Goal: Use online tool/utility: Utilize a website feature to perform a specific function

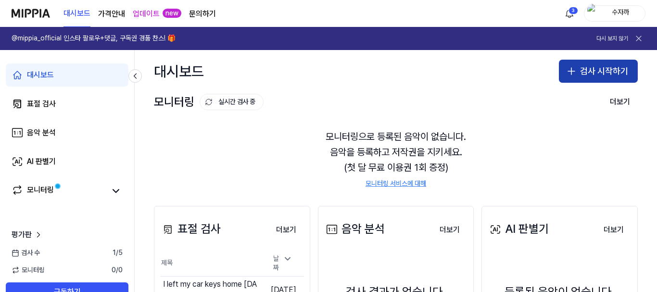
click at [585, 71] on button "검사 시작하기" at bounding box center [598, 71] width 79 height 23
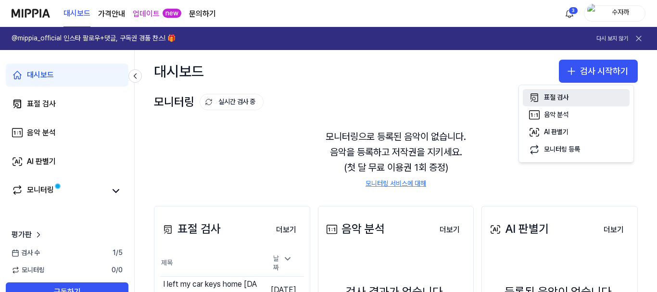
click at [552, 98] on div "표절 검사" at bounding box center [556, 98] width 25 height 10
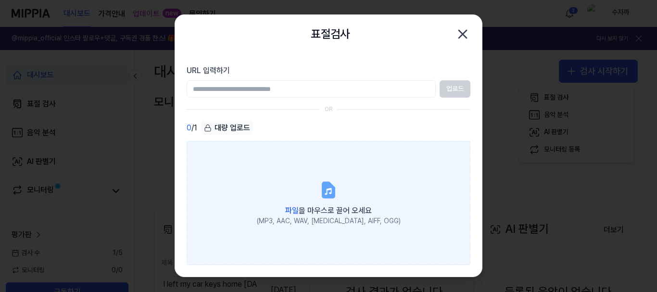
click at [320, 214] on span "파일 을 마우스로 끌어 오세요" at bounding box center [328, 210] width 87 height 9
click at [0, 0] on input "파일 을 마우스로 끌어 오세요 (MP3, AAC, WAV, [MEDICAL_DATA], AIFF, OGG)" at bounding box center [0, 0] width 0 height 0
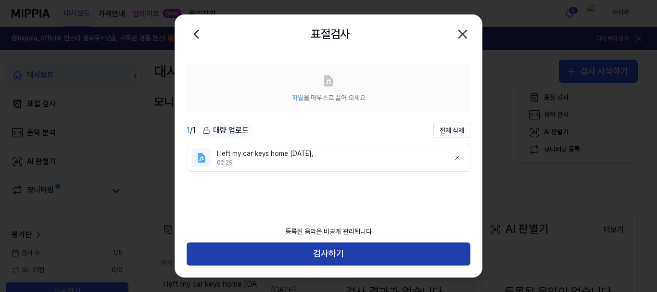
click at [340, 252] on button "검사하기" at bounding box center [329, 254] width 284 height 23
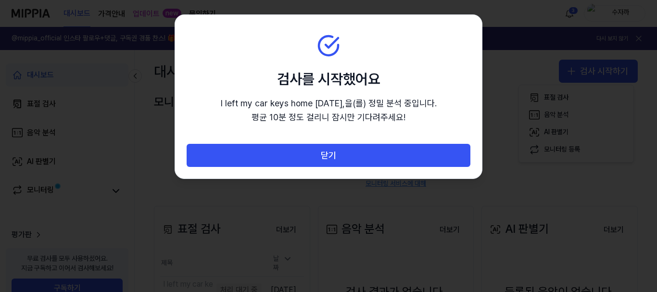
click at [307, 158] on button "닫기" at bounding box center [329, 155] width 284 height 23
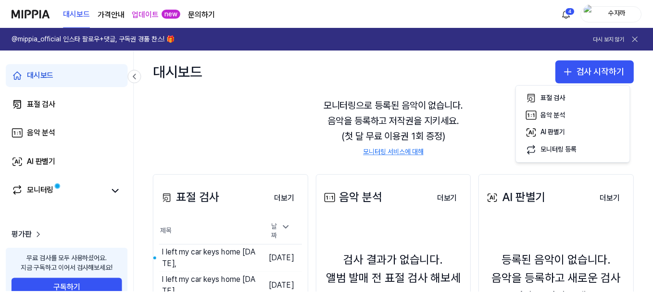
scroll to position [48, 0]
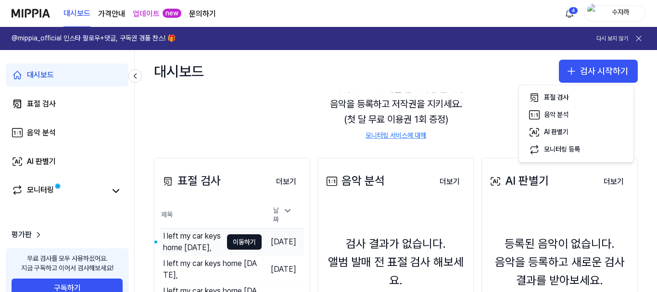
click at [192, 232] on div "I left my car keys home [DATE]," at bounding box center [192, 242] width 59 height 23
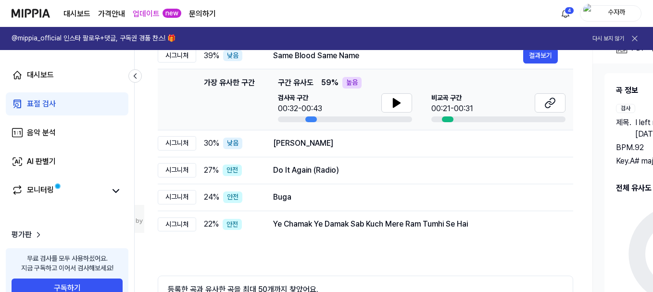
scroll to position [144, 0]
